Goal: Task Accomplishment & Management: Use online tool/utility

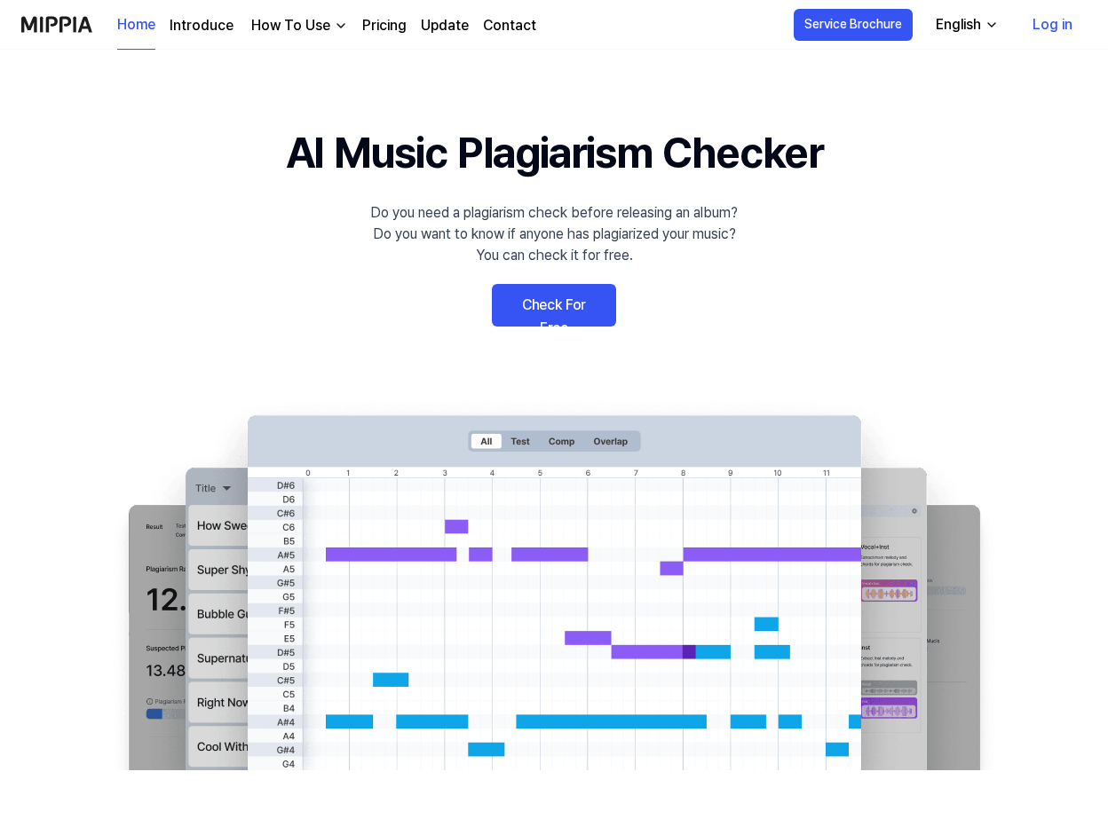
click at [555, 297] on link "Check For Free" at bounding box center [554, 305] width 124 height 43
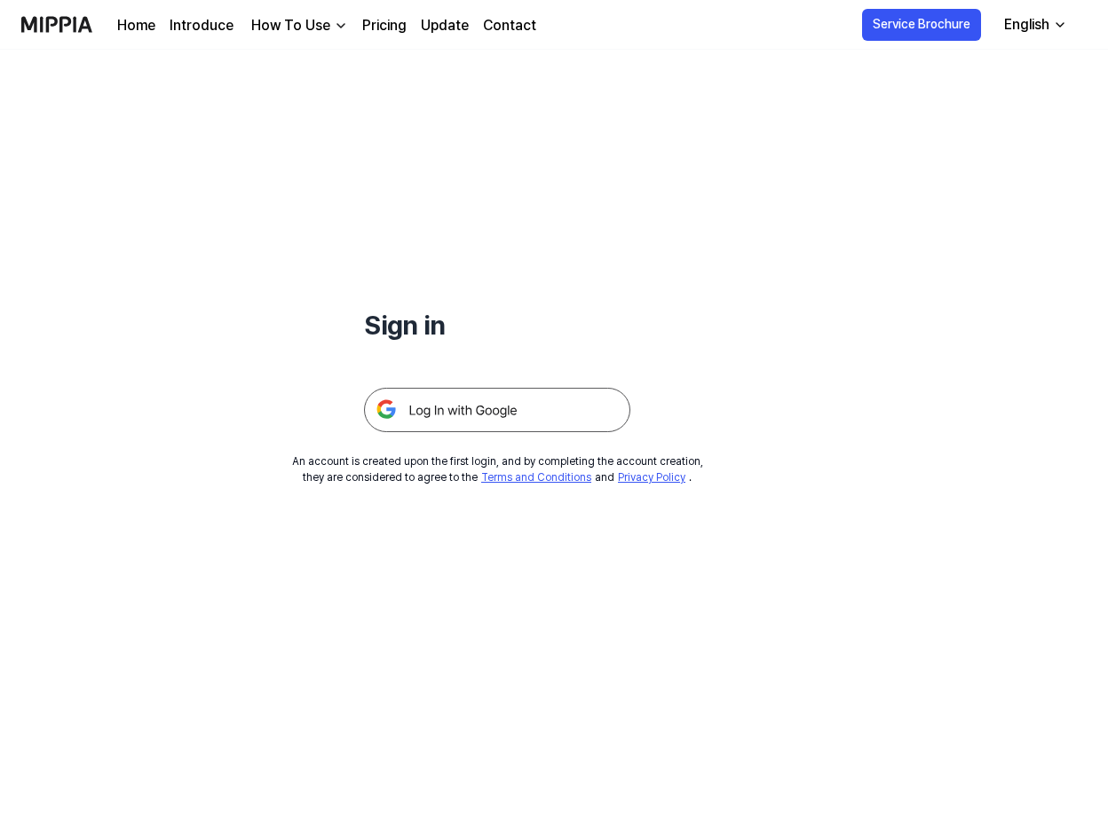
click at [452, 406] on img at bounding box center [497, 410] width 266 height 44
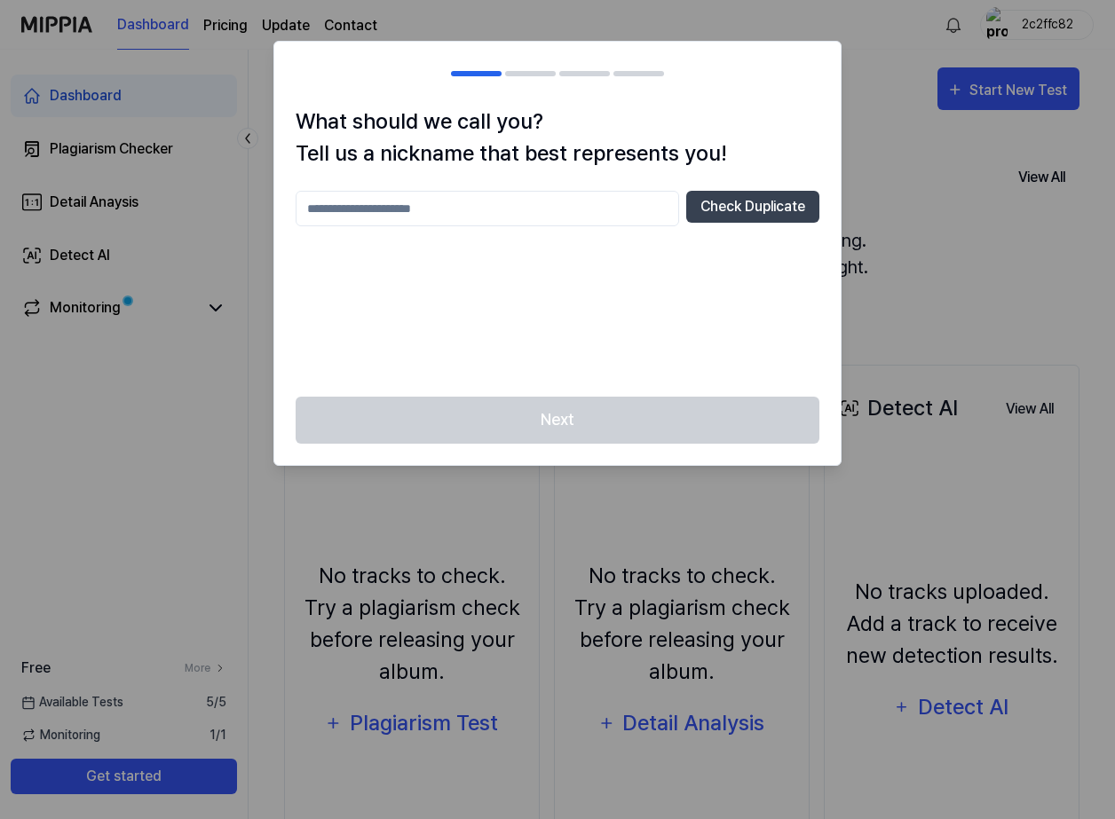
click at [430, 205] on input "text" at bounding box center [487, 208] width 383 height 35
click at [557, 414] on div "Next" at bounding box center [557, 431] width 566 height 68
click at [554, 420] on div "Next" at bounding box center [557, 431] width 566 height 68
click at [548, 207] on input "****" at bounding box center [487, 208] width 383 height 35
type input "*******"
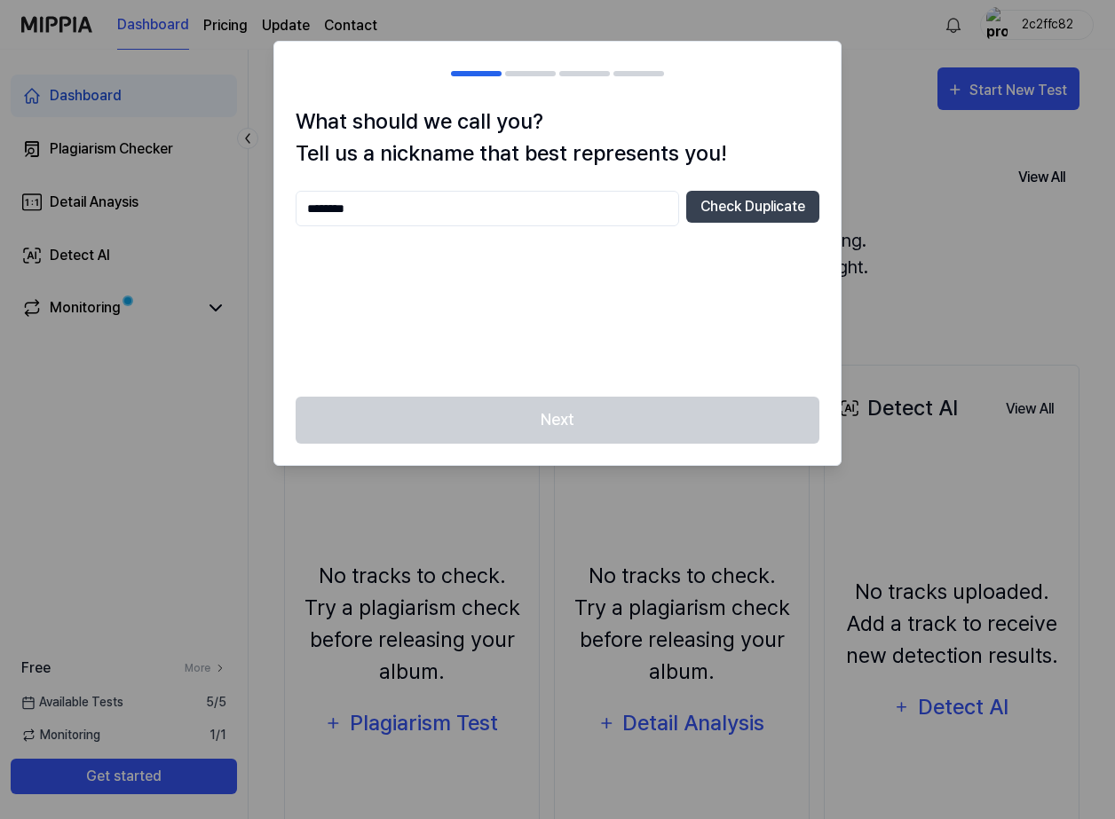
click at [558, 412] on div "Next" at bounding box center [557, 431] width 566 height 68
click at [558, 424] on div "Next" at bounding box center [557, 431] width 566 height 68
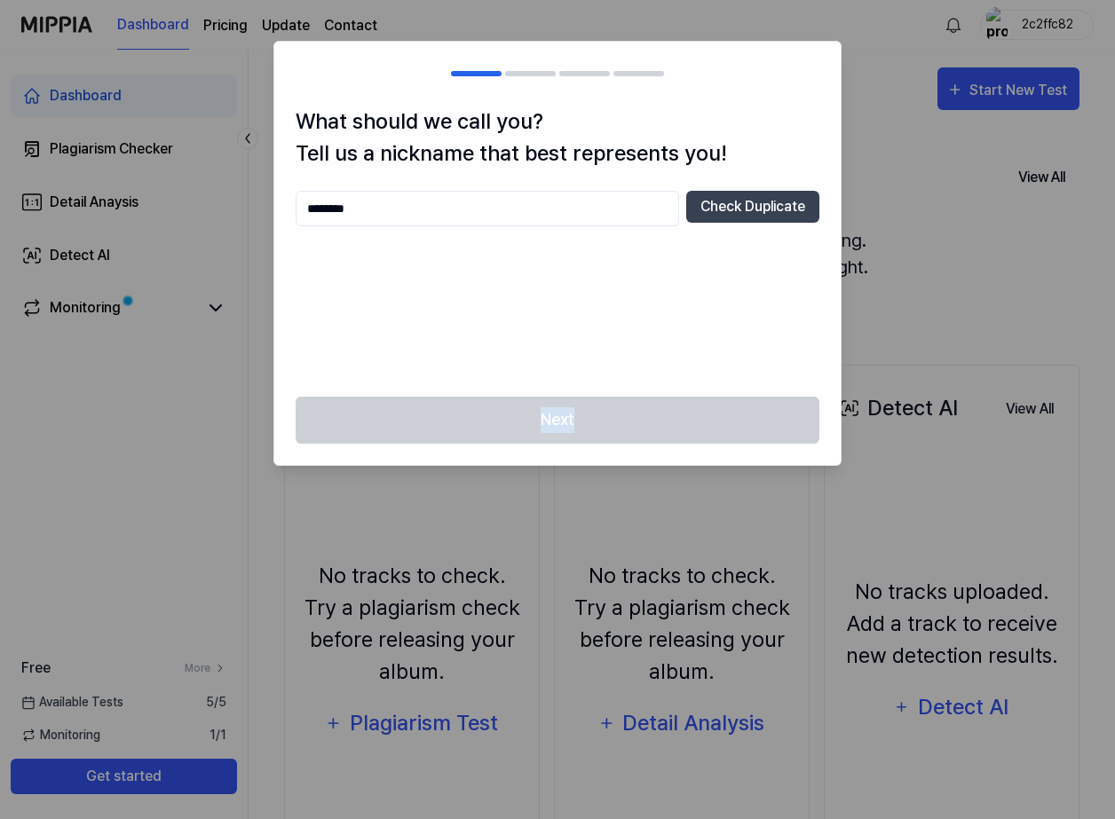
click at [558, 424] on div "Next" at bounding box center [557, 431] width 566 height 68
click at [969, 160] on div at bounding box center [557, 409] width 1115 height 819
click at [761, 212] on button "Check Duplicate" at bounding box center [752, 207] width 133 height 32
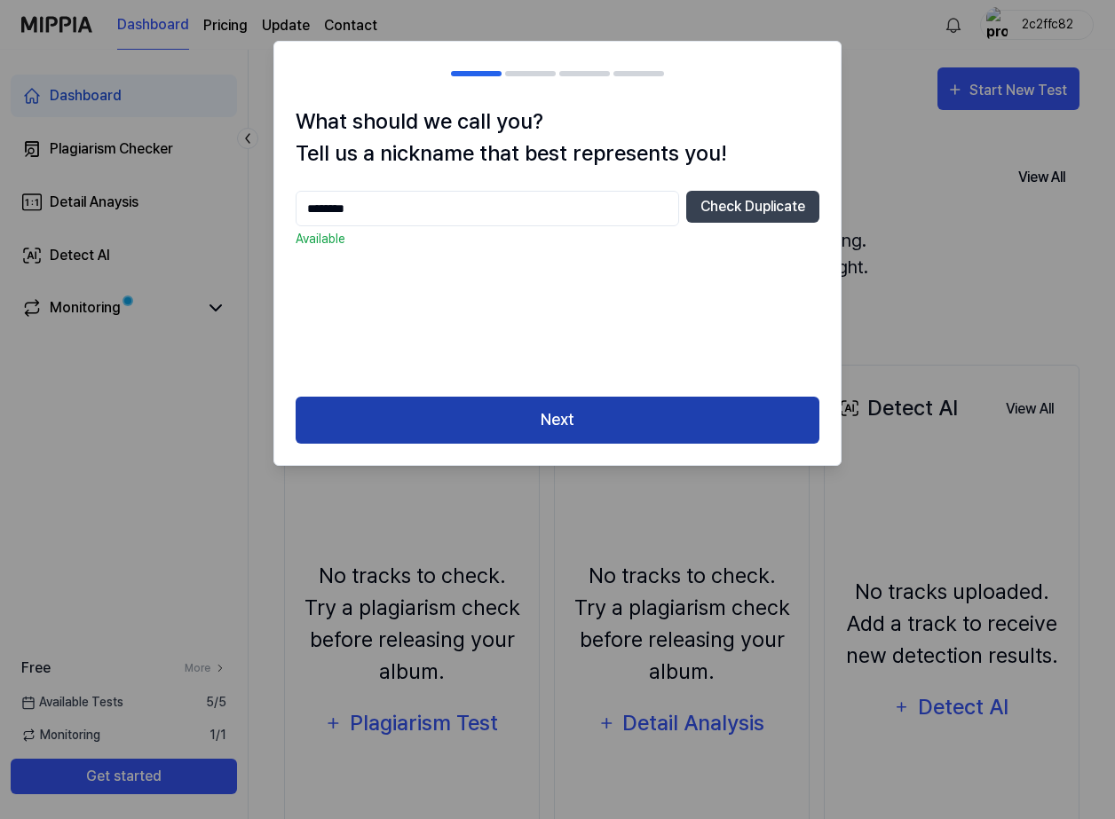
click at [569, 411] on button "Next" at bounding box center [558, 420] width 524 height 47
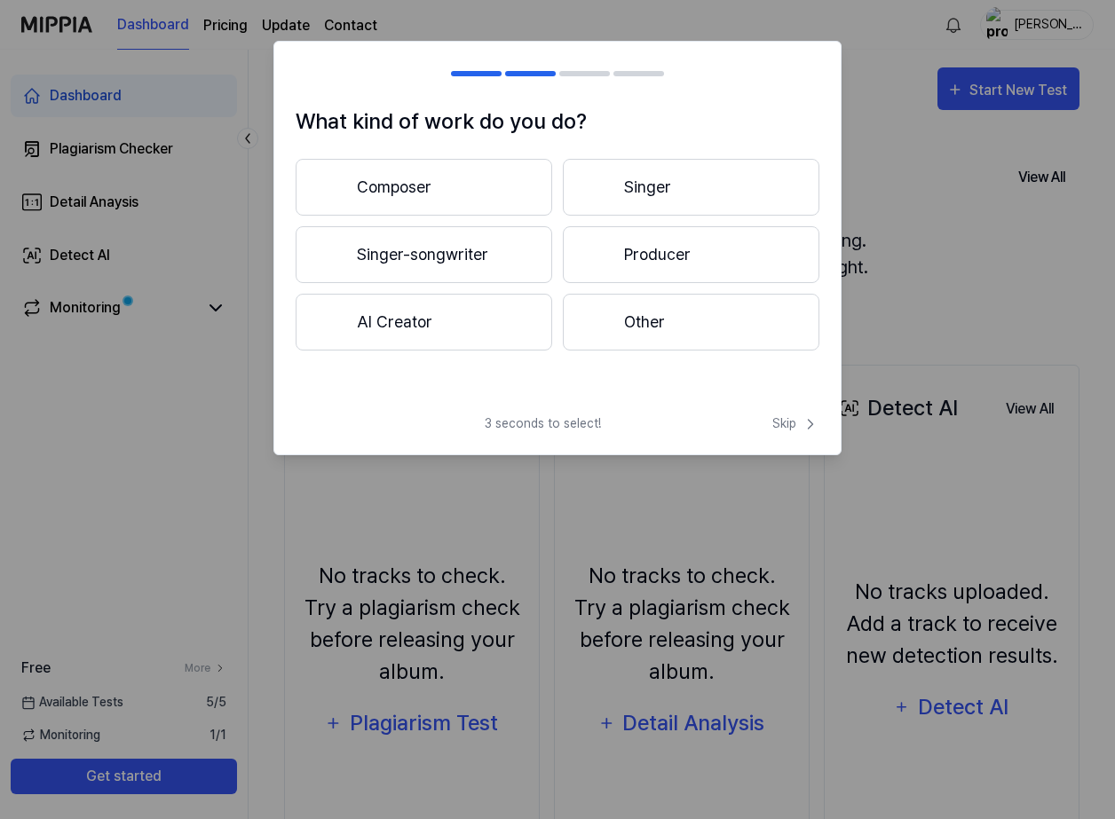
click at [625, 336] on button "Other" at bounding box center [691, 322] width 256 height 57
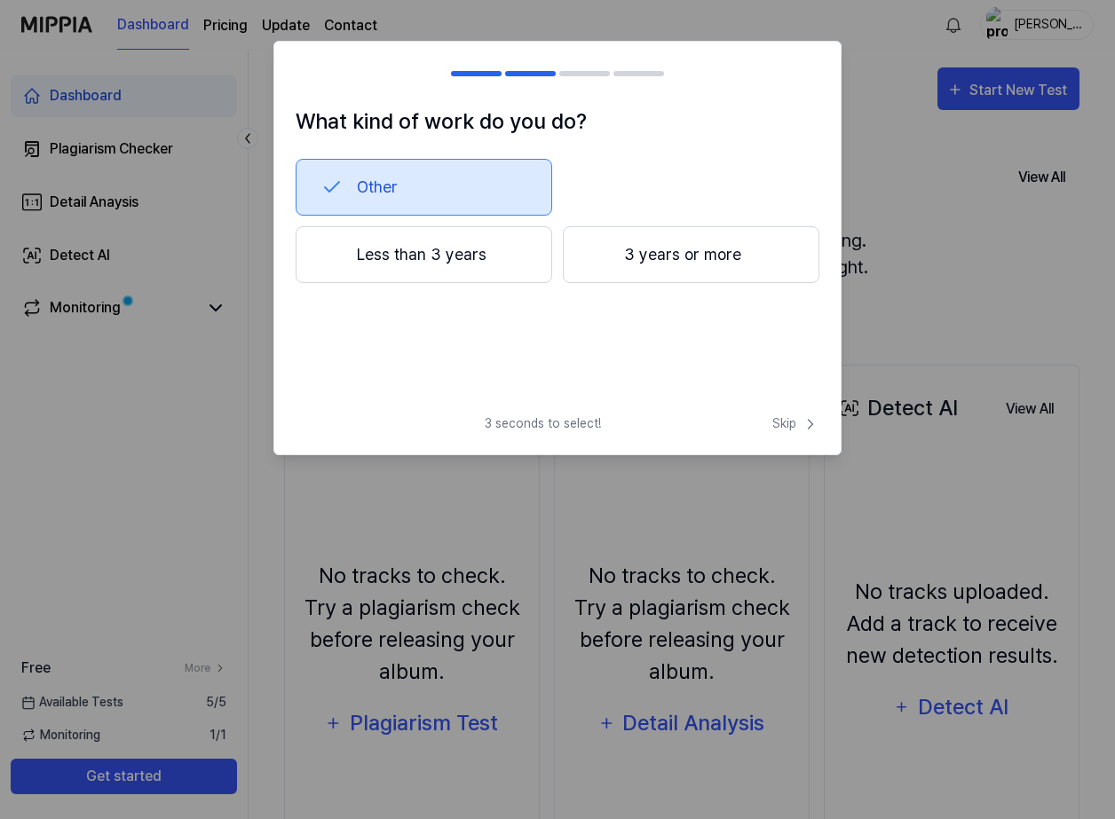
click at [504, 254] on button "Less than 3 years" at bounding box center [424, 254] width 256 height 57
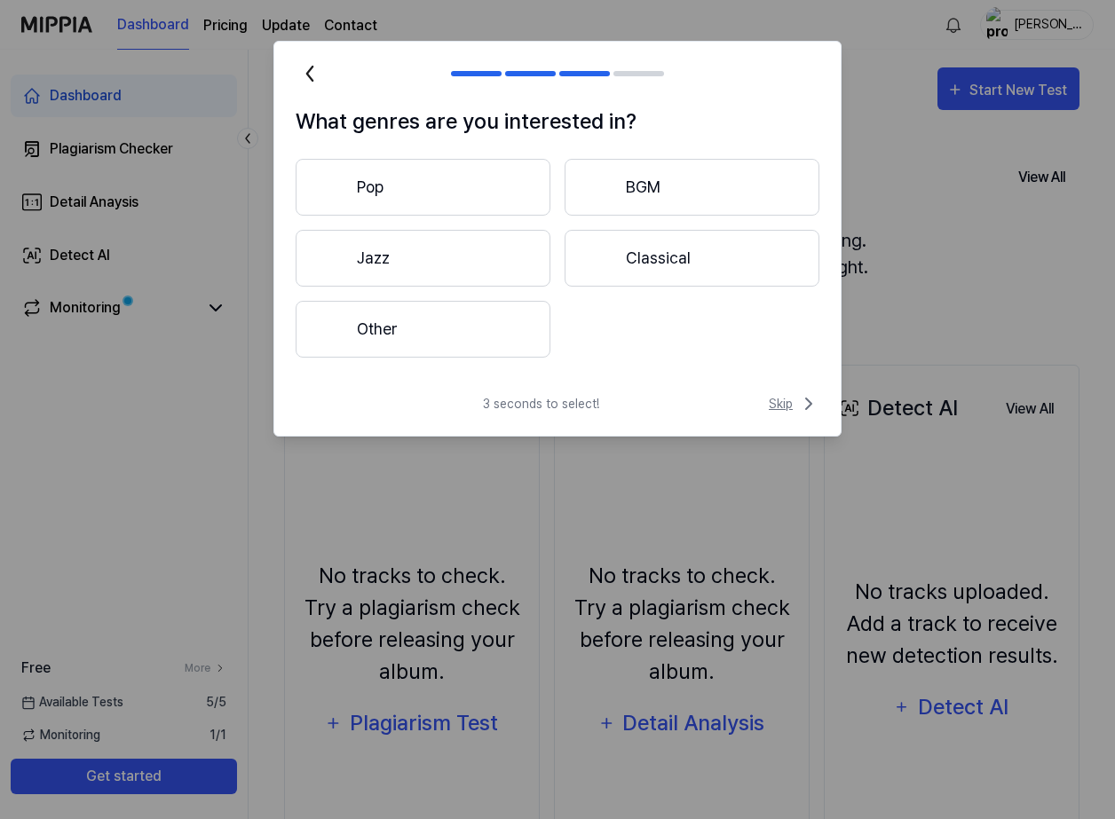
click at [788, 401] on span "Skip" at bounding box center [794, 403] width 51 height 21
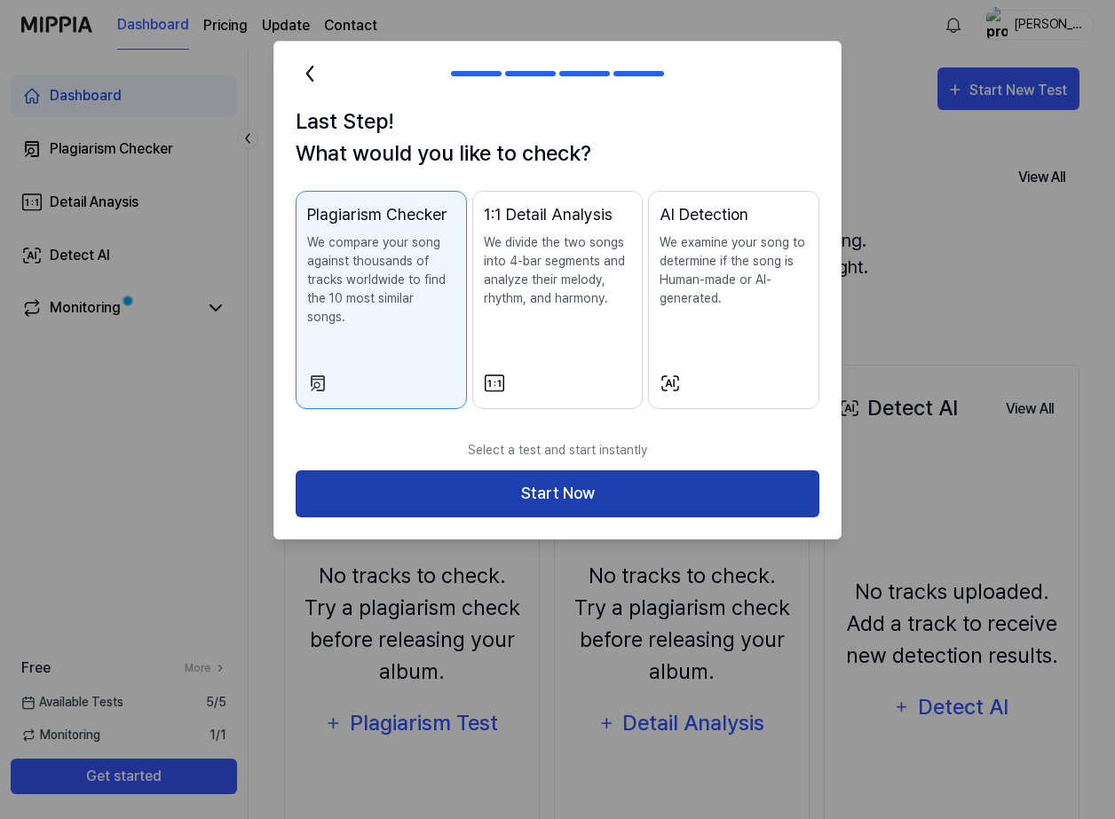
click at [569, 473] on button "Start Now" at bounding box center [558, 493] width 524 height 47
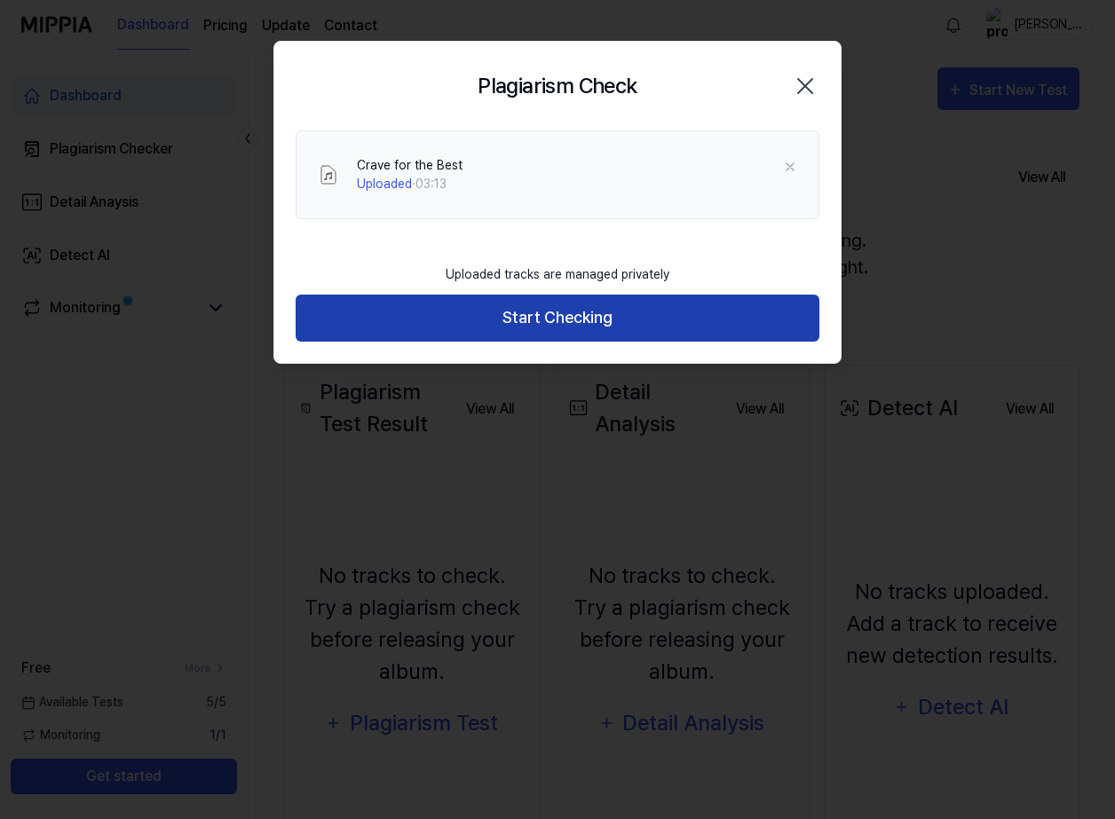
click at [556, 319] on button "Start Checking" at bounding box center [558, 318] width 524 height 47
